Goal: Task Accomplishment & Management: Use online tool/utility

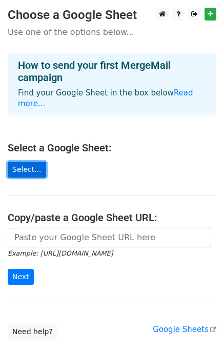
click at [36, 162] on link "Select..." at bounding box center [27, 170] width 38 height 16
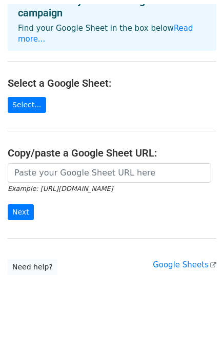
scroll to position [61, 0]
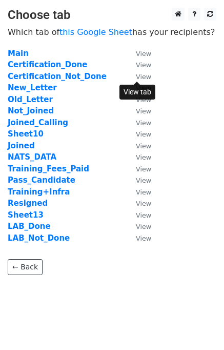
click at [147, 75] on small "View" at bounding box center [143, 77] width 15 height 8
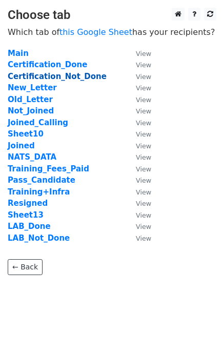
click at [54, 78] on strong "Certification_Not_Done" at bounding box center [57, 76] width 99 height 9
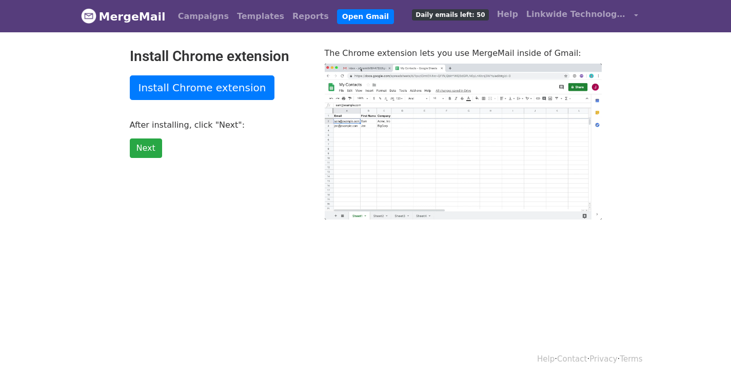
type input "9.08"
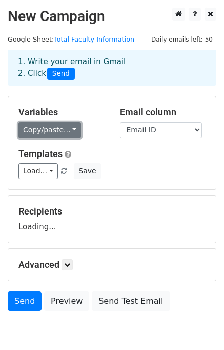
click at [65, 128] on link "Copy/paste..." at bounding box center [49, 130] width 63 height 16
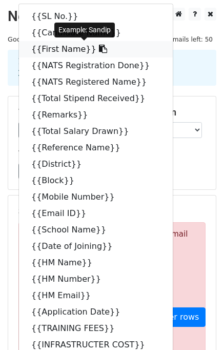
click at [63, 50] on link "{{First Name}}" at bounding box center [96, 49] width 154 height 16
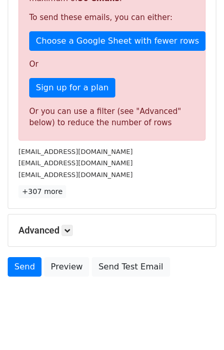
scroll to position [290, 0]
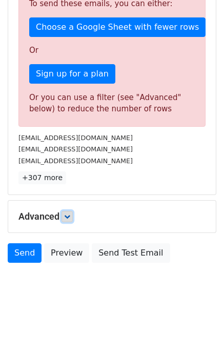
click at [70, 217] on icon at bounding box center [67, 216] width 6 height 6
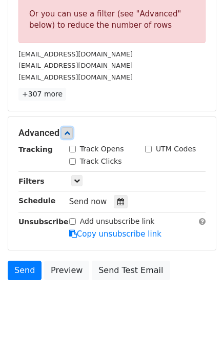
scroll to position [390, 0]
